Goal: Check status: Check status

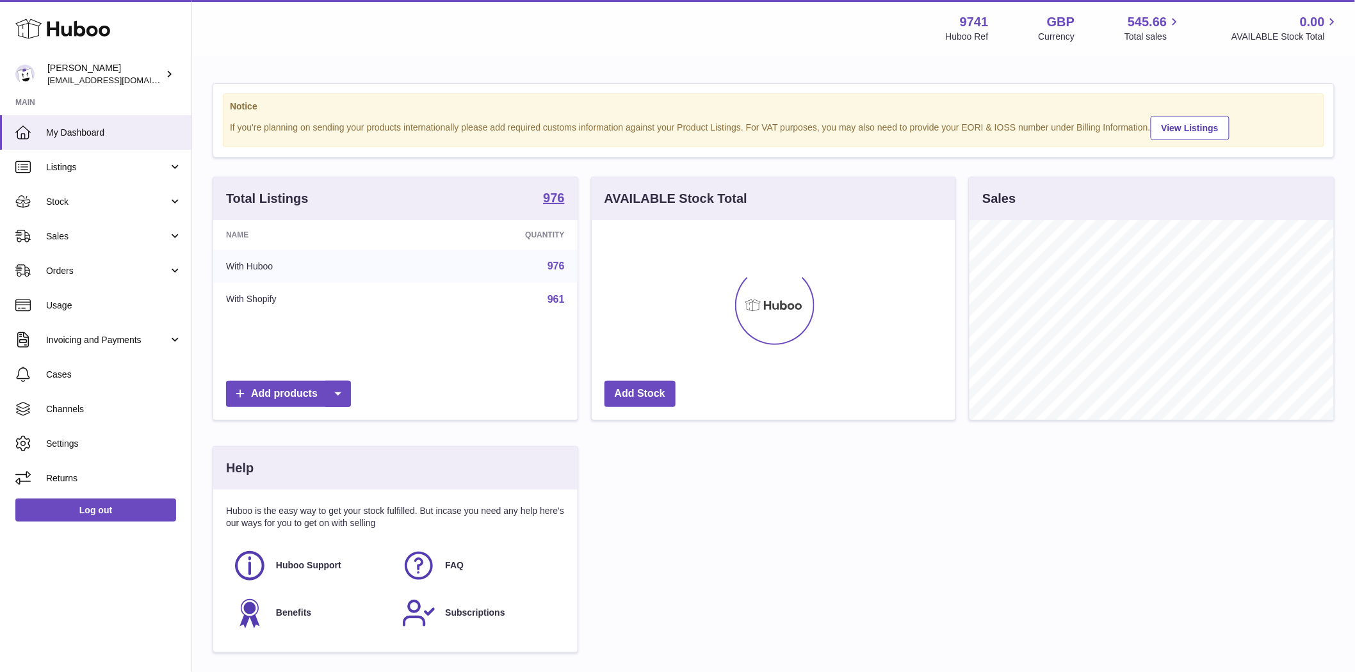
scroll to position [200, 364]
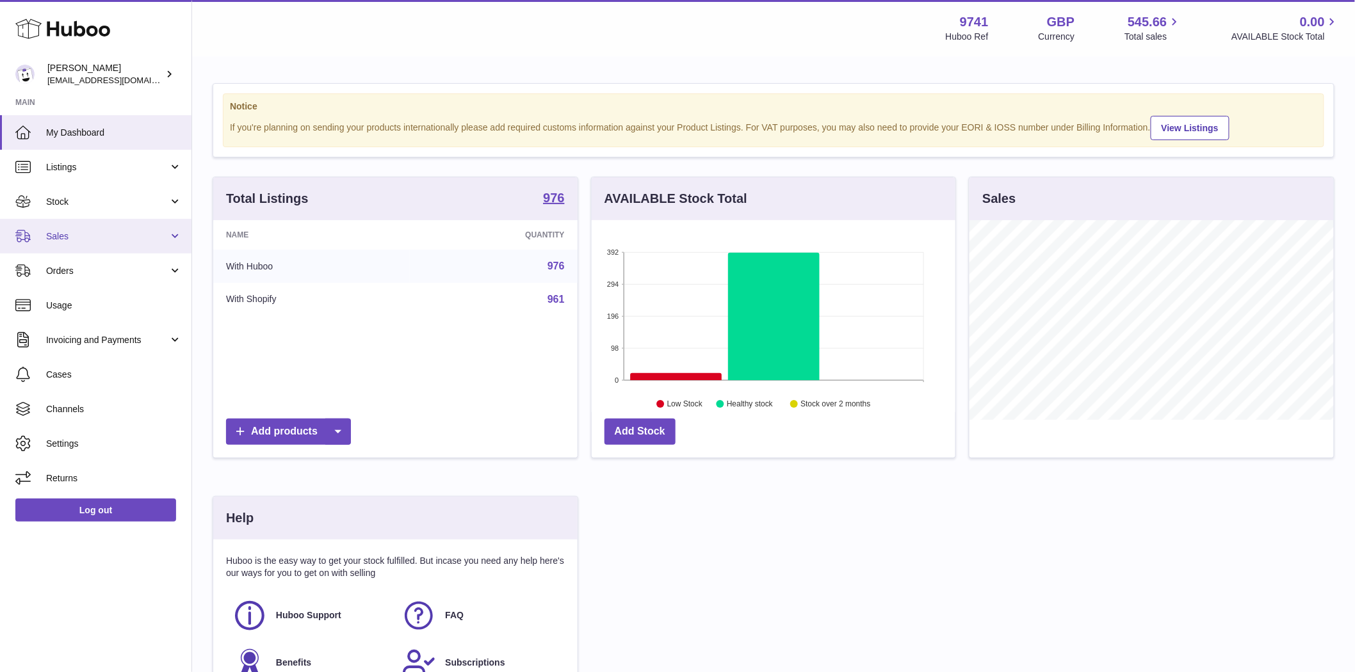
click at [64, 232] on span "Sales" at bounding box center [107, 236] width 122 height 12
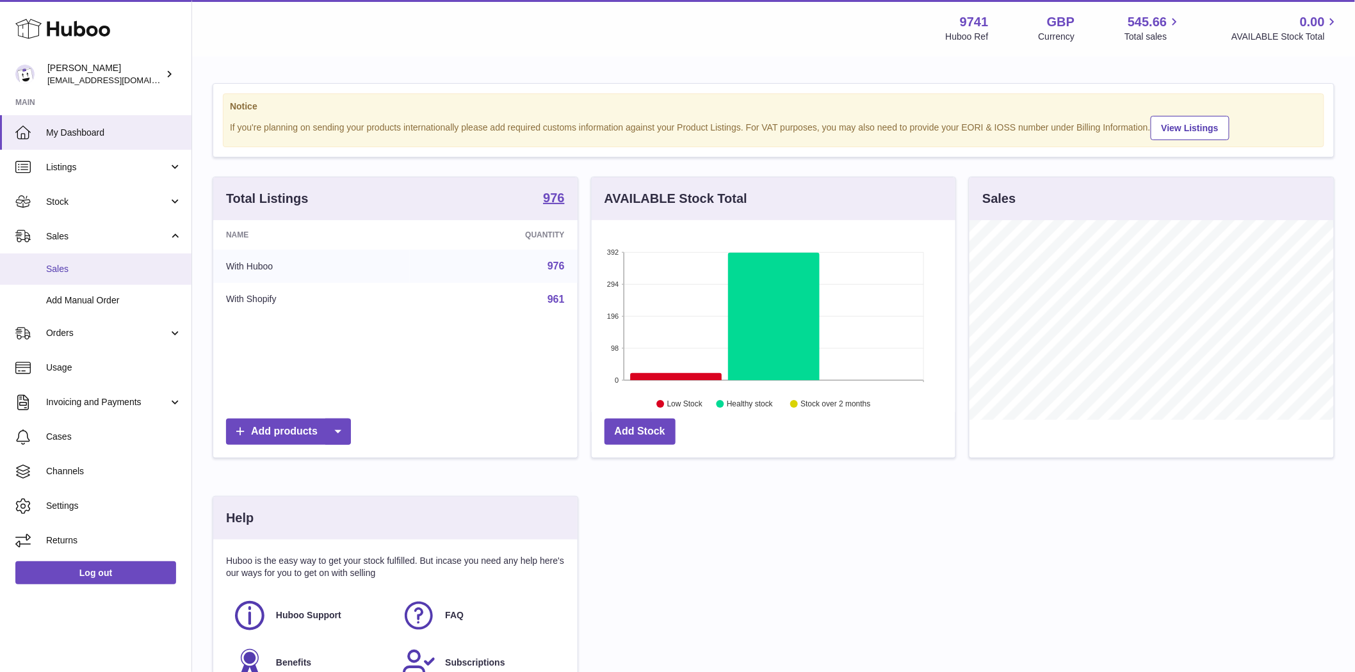
click at [74, 270] on span "Sales" at bounding box center [114, 269] width 136 height 12
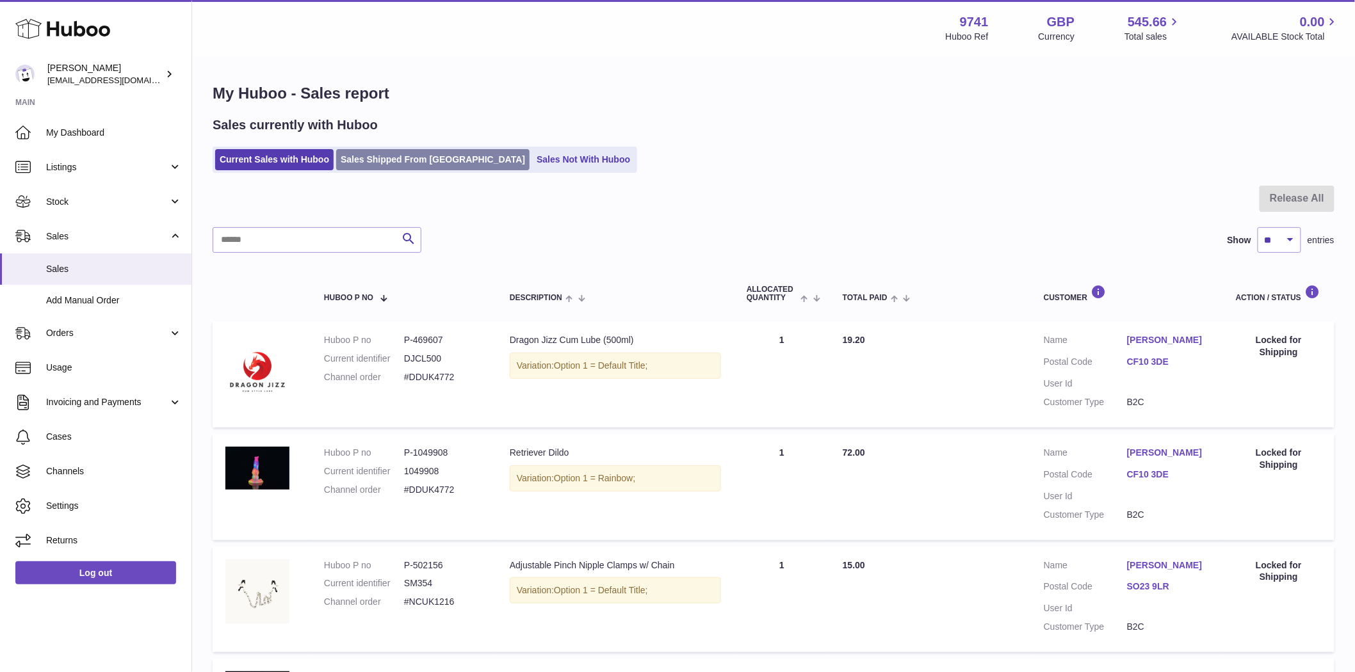
click at [383, 154] on link "Sales Shipped From [GEOGRAPHIC_DATA]" at bounding box center [432, 159] width 193 height 21
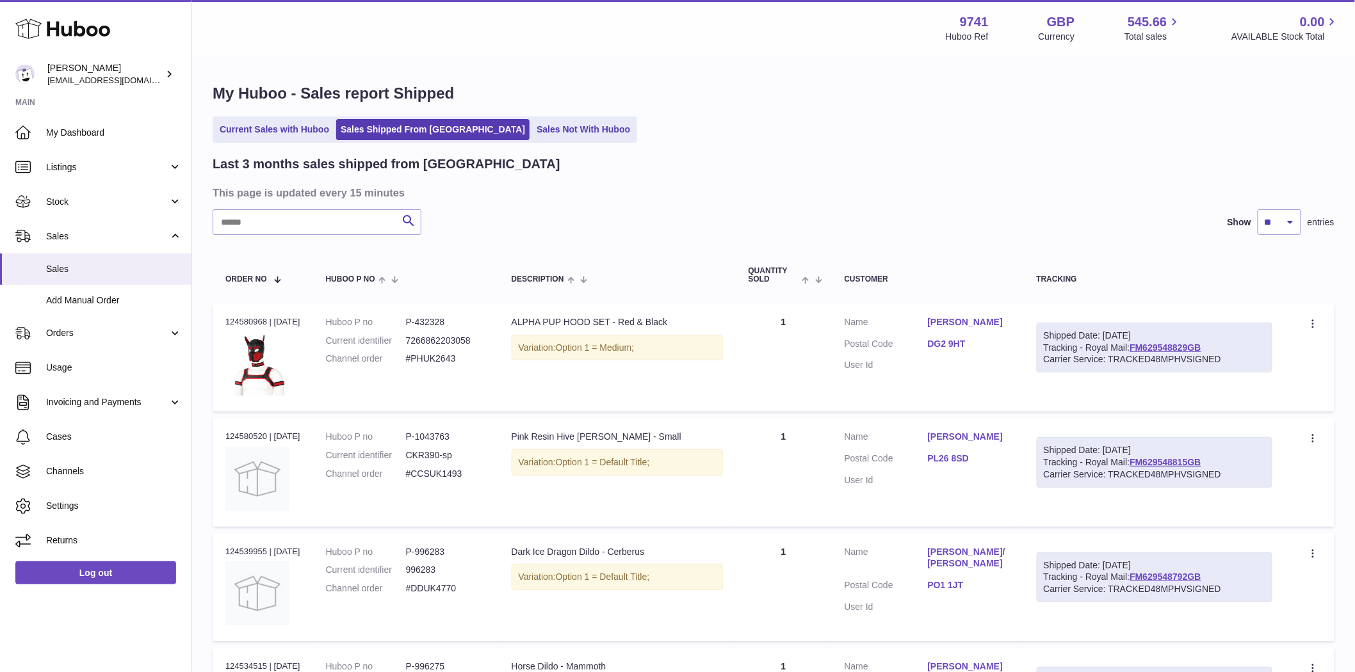
drag, startPoint x: 271, startPoint y: 320, endPoint x: 221, endPoint y: 316, distance: 50.1
click at [221, 316] on td "Order no 124580968 | [DATE]" at bounding box center [263, 357] width 101 height 108
click at [953, 320] on link "[PERSON_NAME]" at bounding box center [969, 322] width 83 height 12
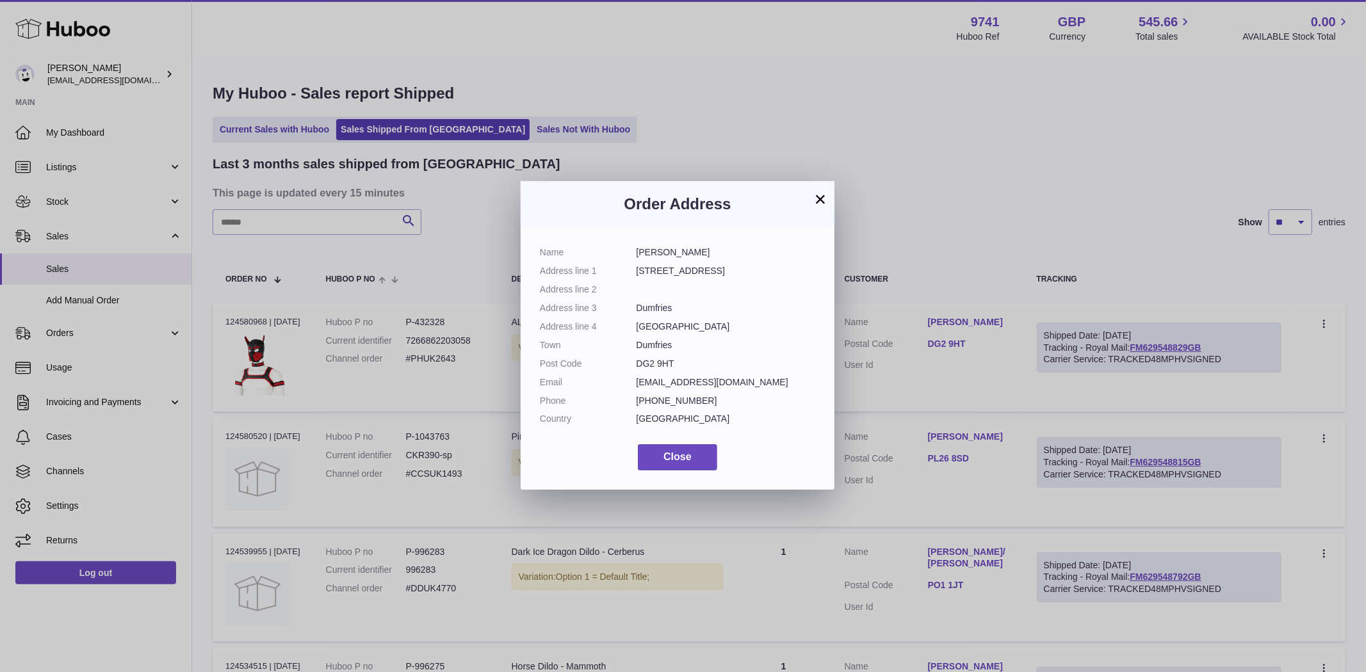
click at [819, 200] on button "×" at bounding box center [819, 198] width 15 height 15
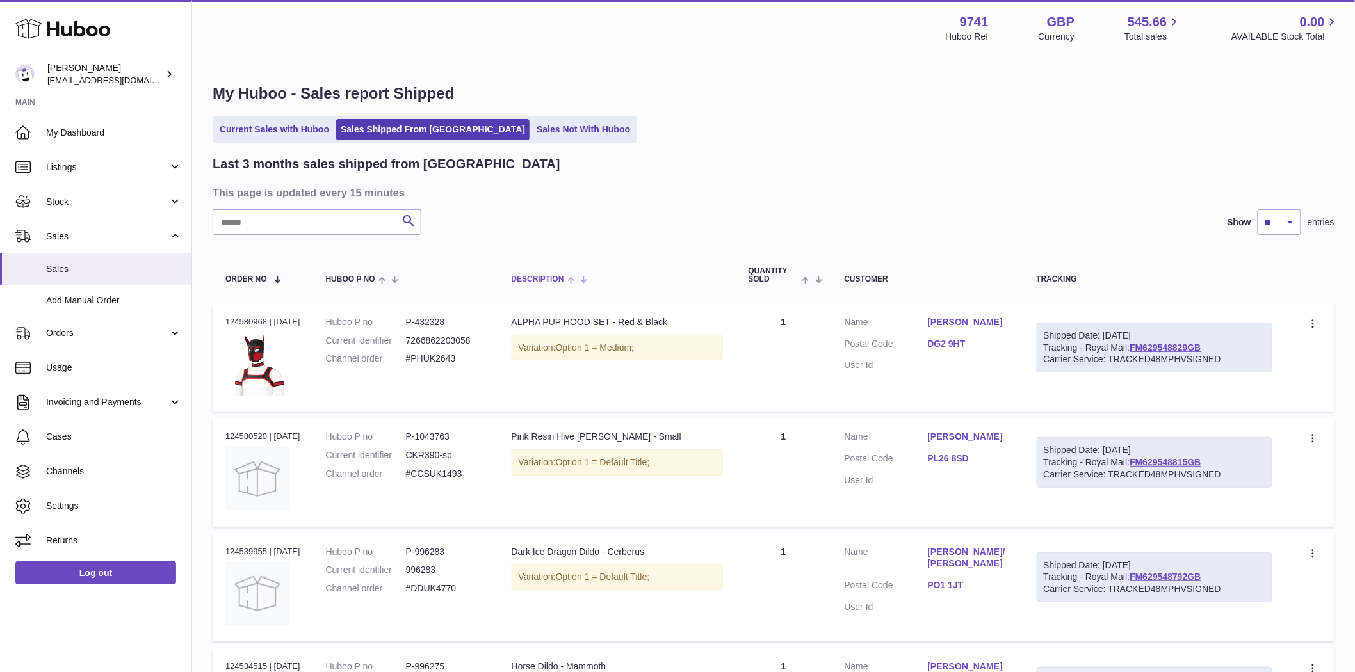
copy div "124580968"
